Goal: Transaction & Acquisition: Book appointment/travel/reservation

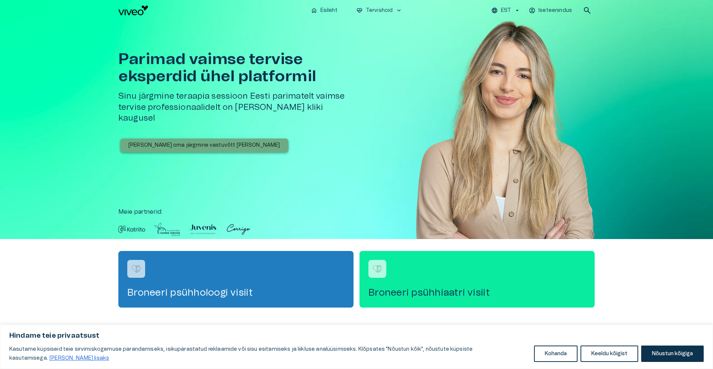
click at [216, 141] on p "[PERSON_NAME] oma järgmine vastuvõtt [PERSON_NAME]" at bounding box center [204, 145] width 152 height 8
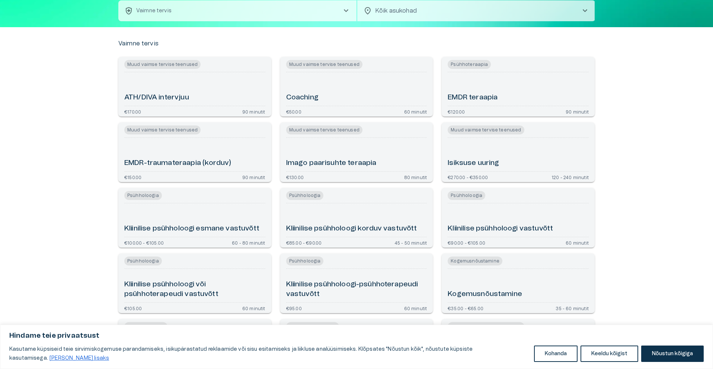
scroll to position [112, 0]
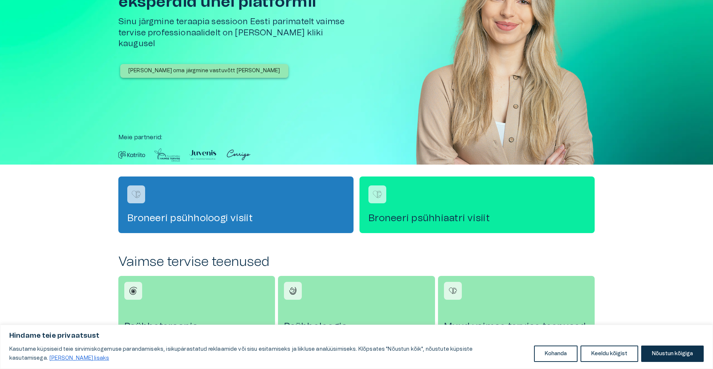
click at [450, 214] on h4 "Broneeri psühhiaatri visiit" at bounding box center [477, 218] width 217 height 12
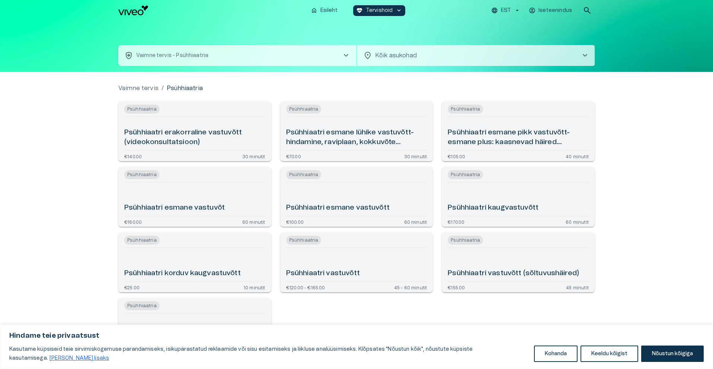
click at [159, 150] on div "Psühhiaatria Psühhiaatri erakorraline vastuvõtt (videokonsultatsioon) €140.00 3…" at bounding box center [194, 132] width 153 height 60
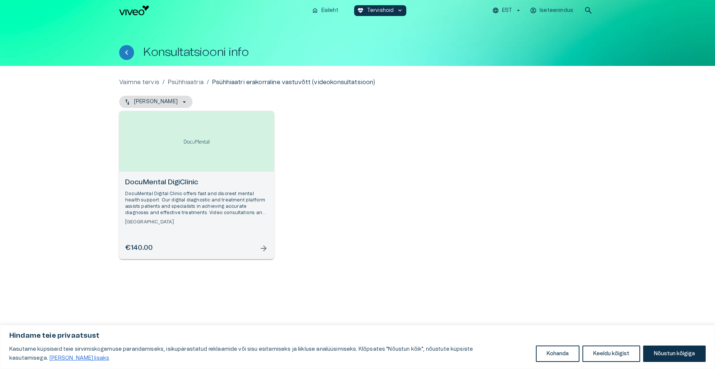
click at [263, 245] on span "arrow_forward" at bounding box center [263, 248] width 9 height 9
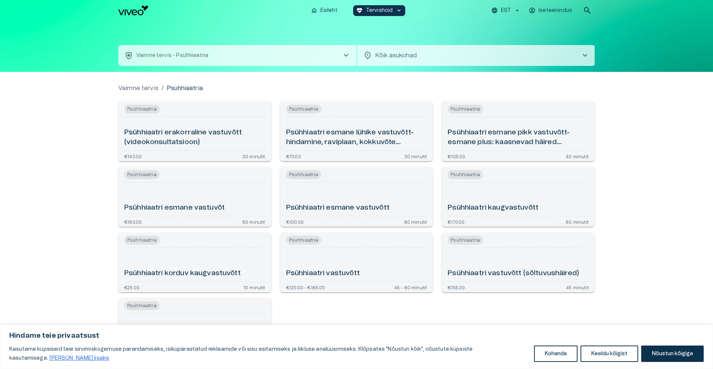
click at [374, 145] on h6 "Psühhiaatri esmane lühike vastuvõtt- hindamine, raviplaan, kokkuvõte (videokons…" at bounding box center [356, 138] width 141 height 20
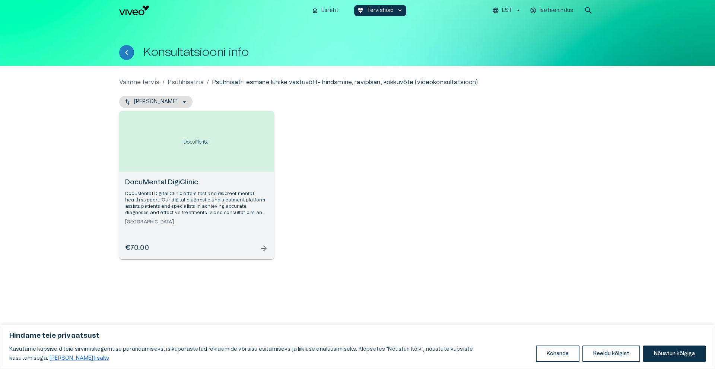
click at [262, 248] on span "arrow_forward" at bounding box center [263, 248] width 9 height 9
click at [263, 251] on span "arrow_forward" at bounding box center [263, 248] width 9 height 9
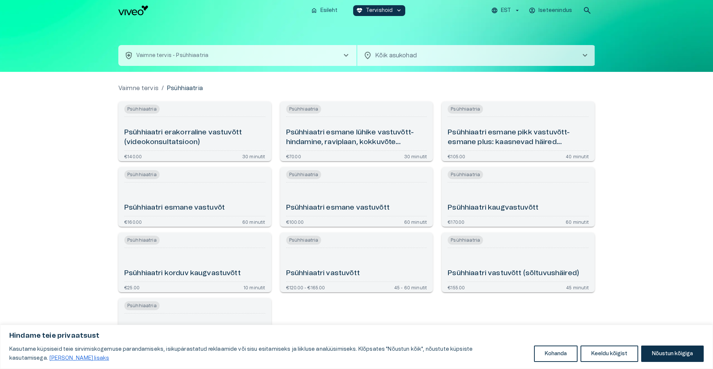
click at [488, 125] on div "Psühhiaatri esmane pikk vastuvõtt- esmane plus: kaasnevad häired (videokonsulta…" at bounding box center [518, 134] width 141 height 28
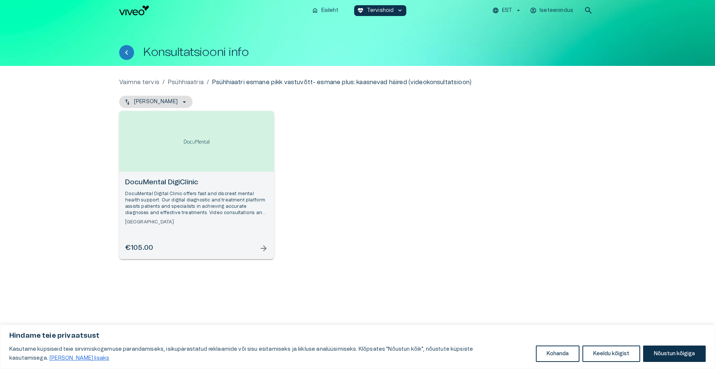
click at [265, 250] on span "arrow_forward" at bounding box center [263, 248] width 9 height 9
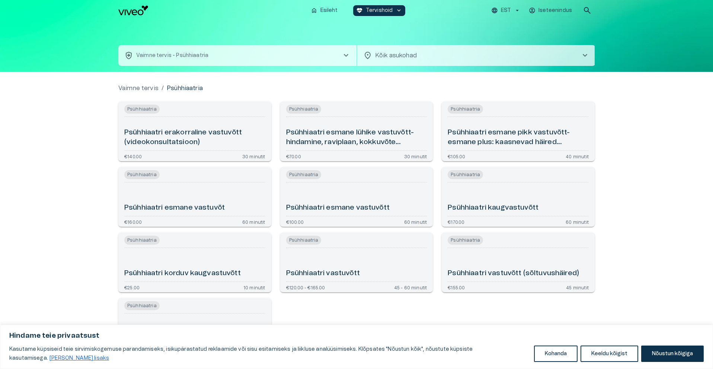
click at [394, 142] on h6 "Psühhiaatri esmane lühike vastuvõtt- hindamine, raviplaan, kokkuvõte (videokons…" at bounding box center [356, 138] width 141 height 20
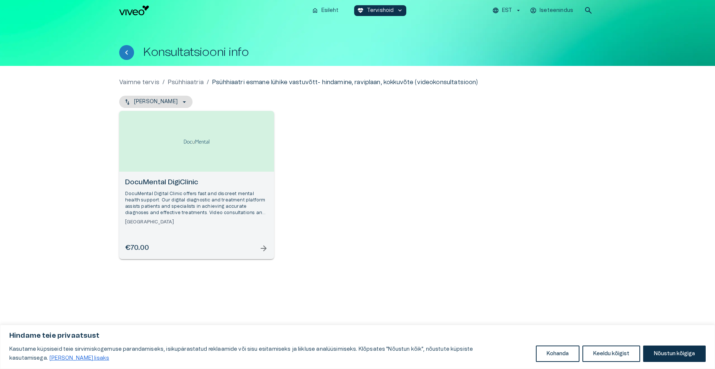
click at [267, 253] on div "DocuMental DigiClinic DocuMental Digital Clinic offers fast and discreet mental…" at bounding box center [196, 215] width 155 height 87
